Goal: Use online tool/utility: Utilize a website feature to perform a specific function

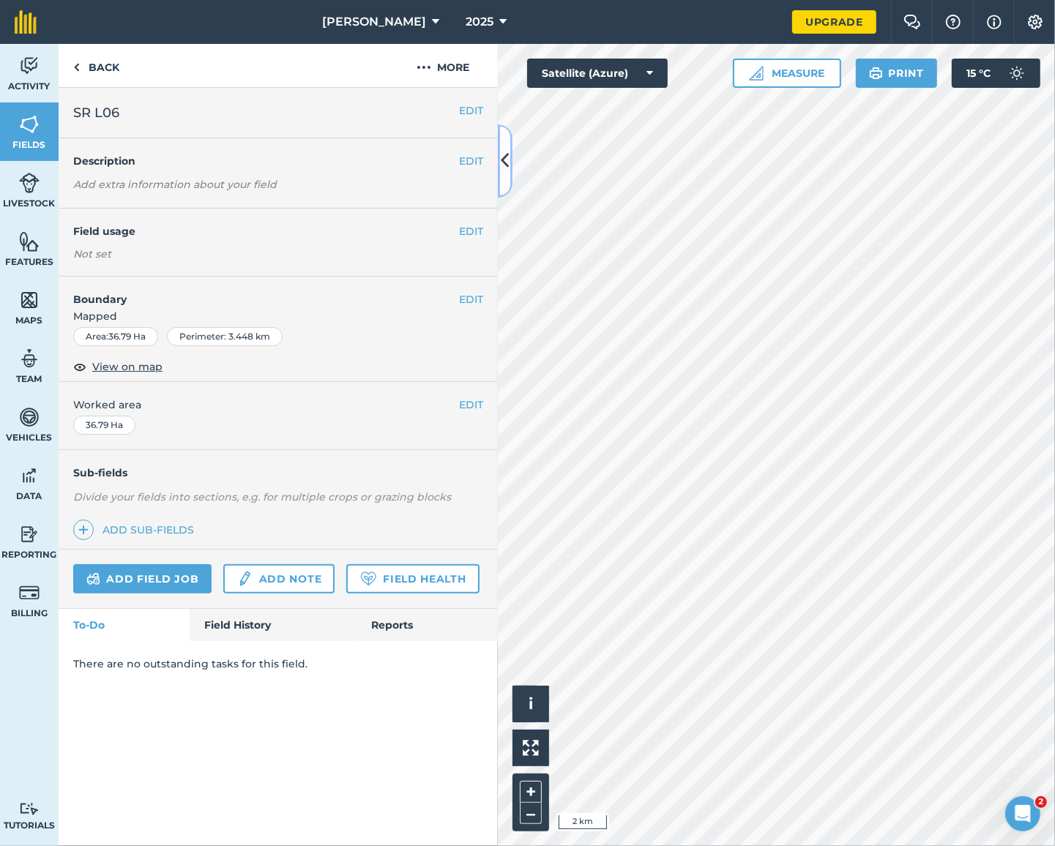
click at [499, 154] on button at bounding box center [505, 160] width 15 height 73
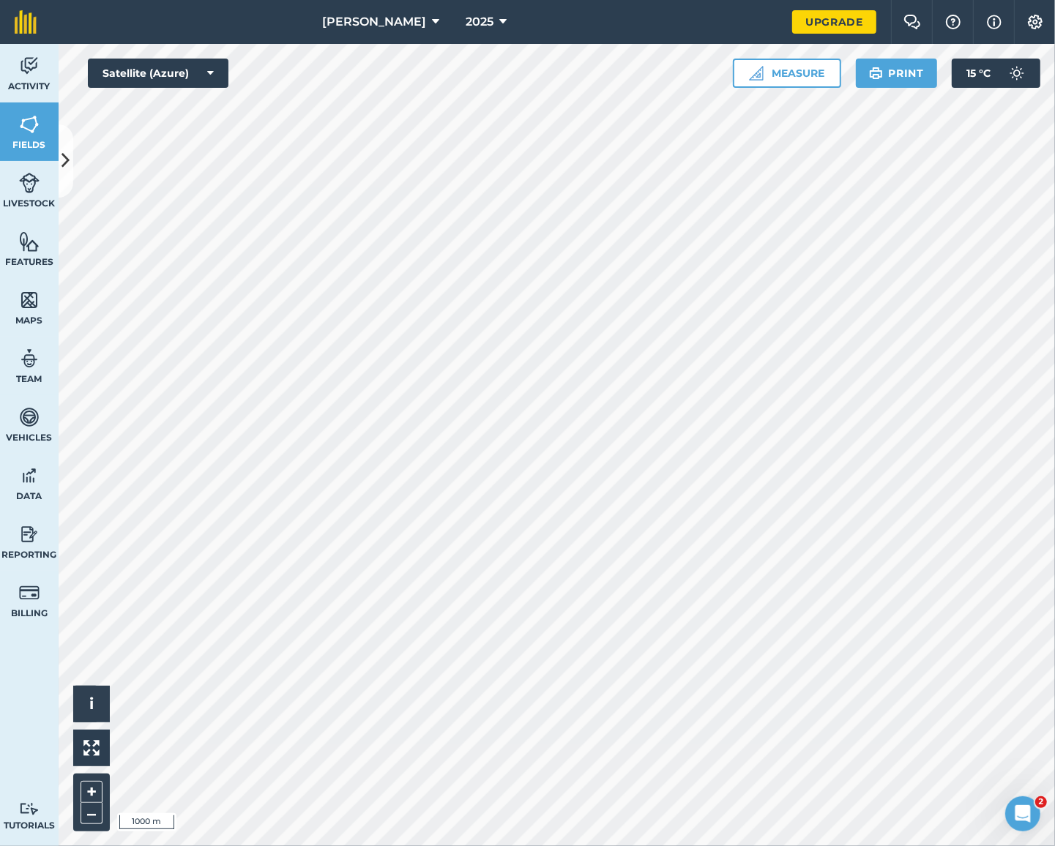
click at [617, 591] on div at bounding box center [557, 445] width 996 height 802
click at [782, 78] on button "Measure" at bounding box center [787, 73] width 108 height 29
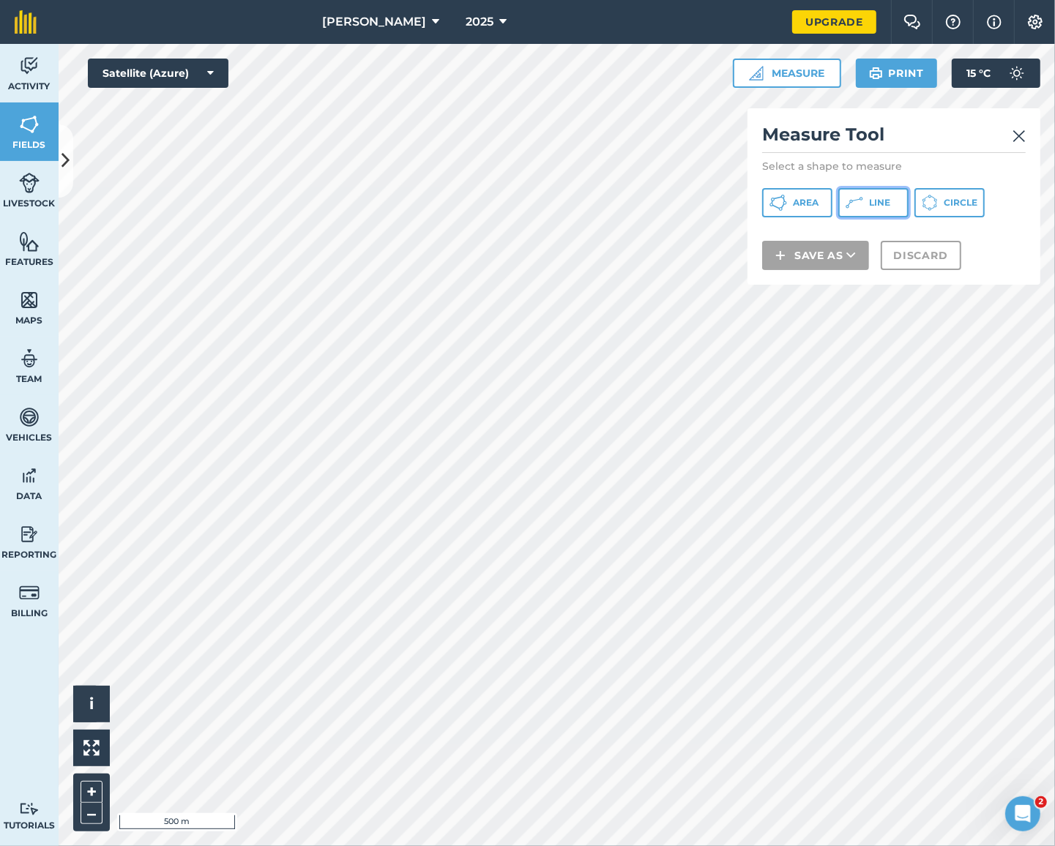
click at [865, 203] on button "Line" at bounding box center [873, 202] width 70 height 29
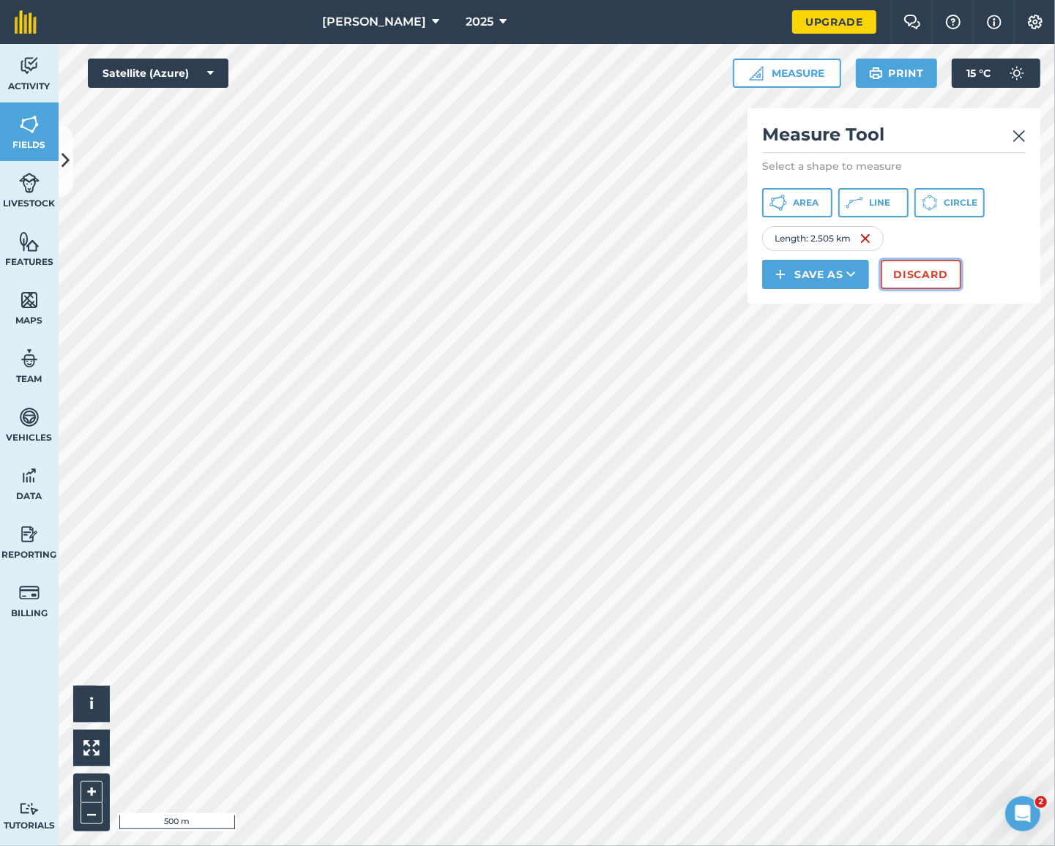
click at [921, 282] on button "Discard" at bounding box center [921, 274] width 81 height 29
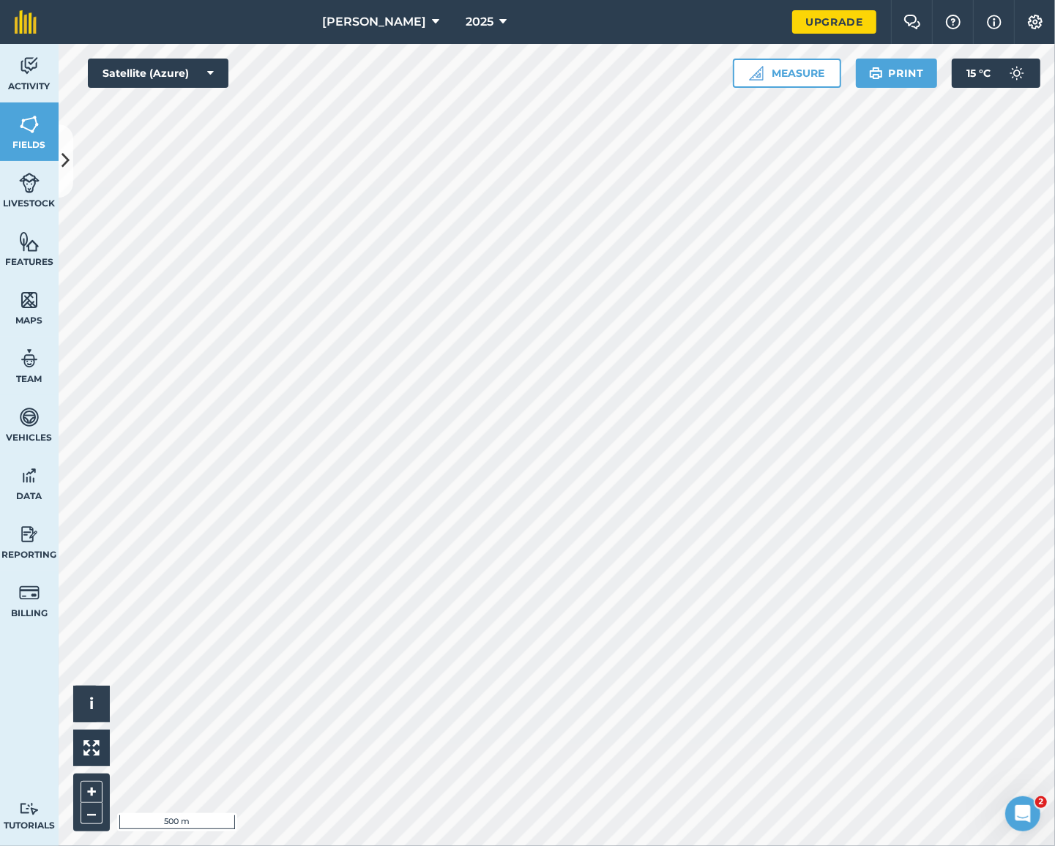
click at [795, 81] on button "Measure" at bounding box center [787, 73] width 108 height 29
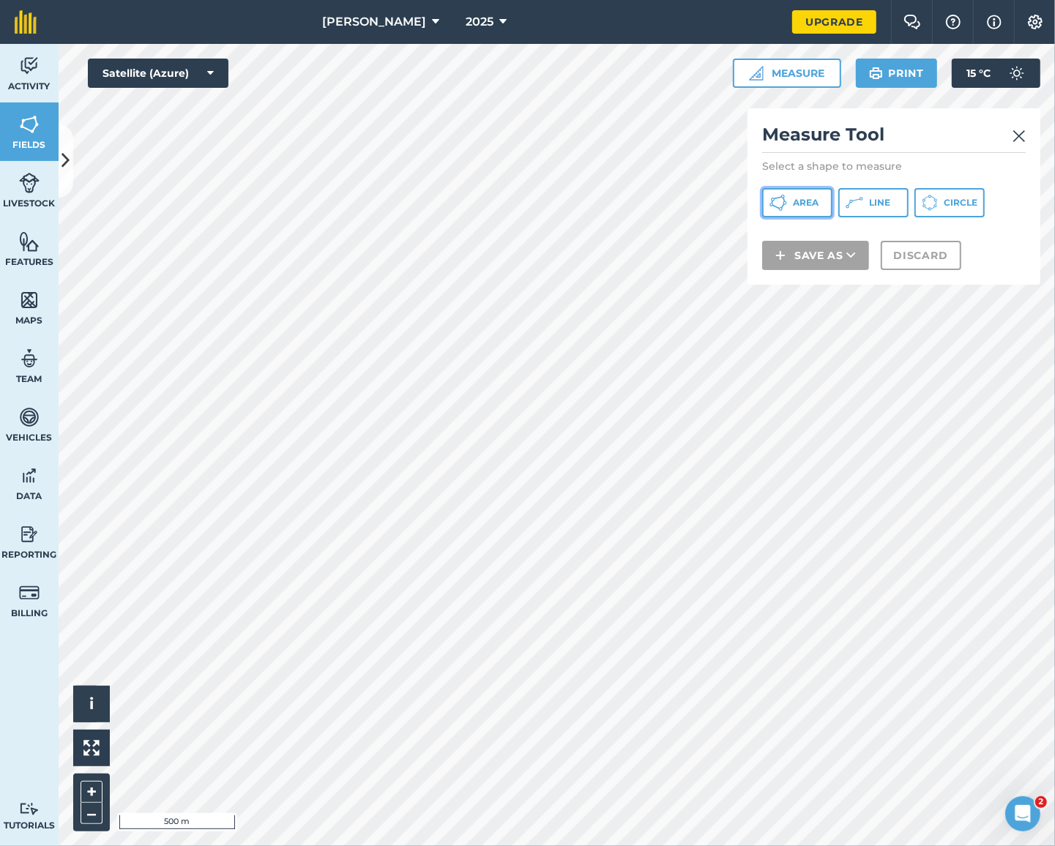
click at [785, 207] on icon at bounding box center [778, 203] width 18 height 18
